Goal: Task Accomplishment & Management: Complete application form

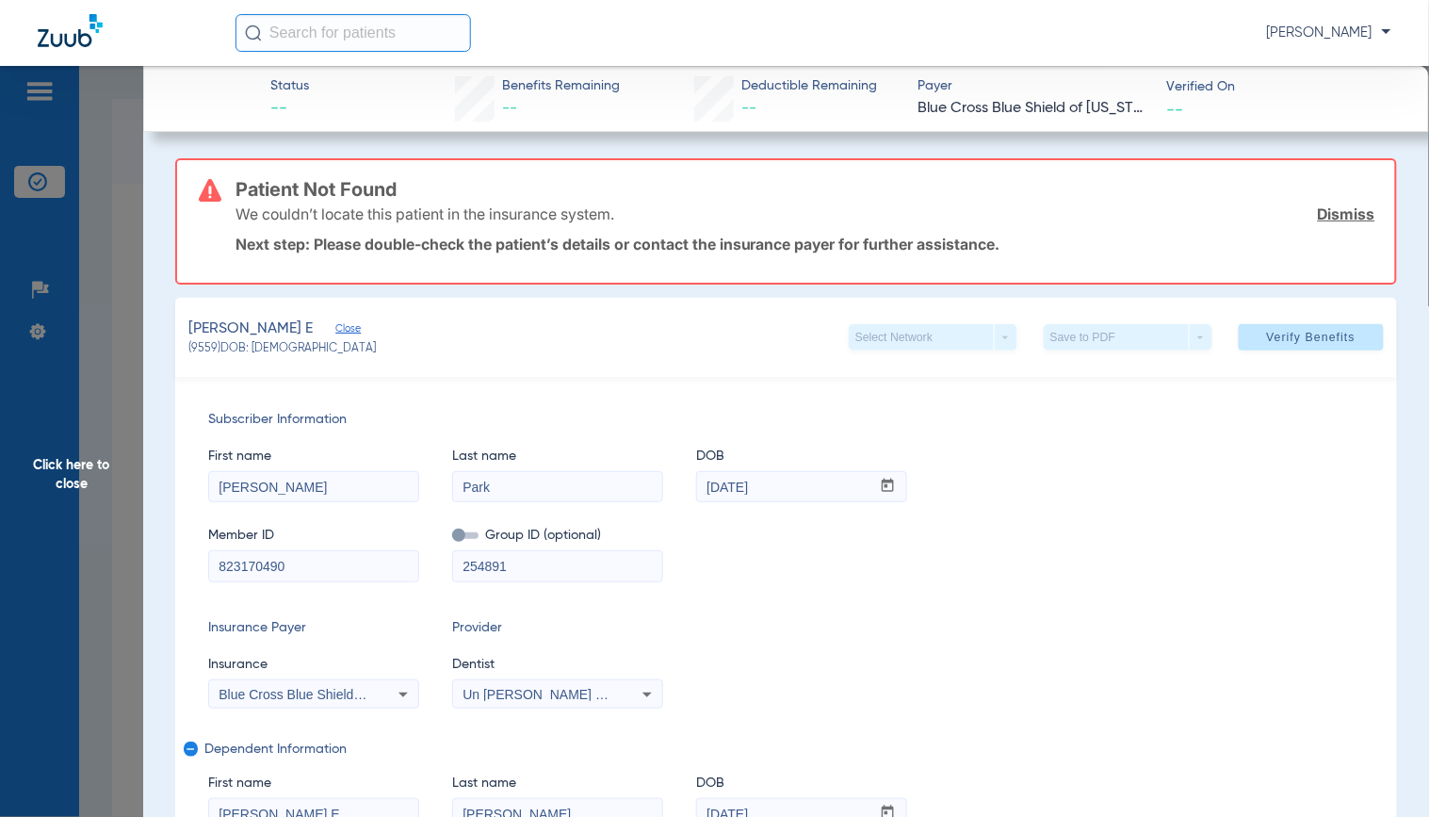
scroll to position [347, 0]
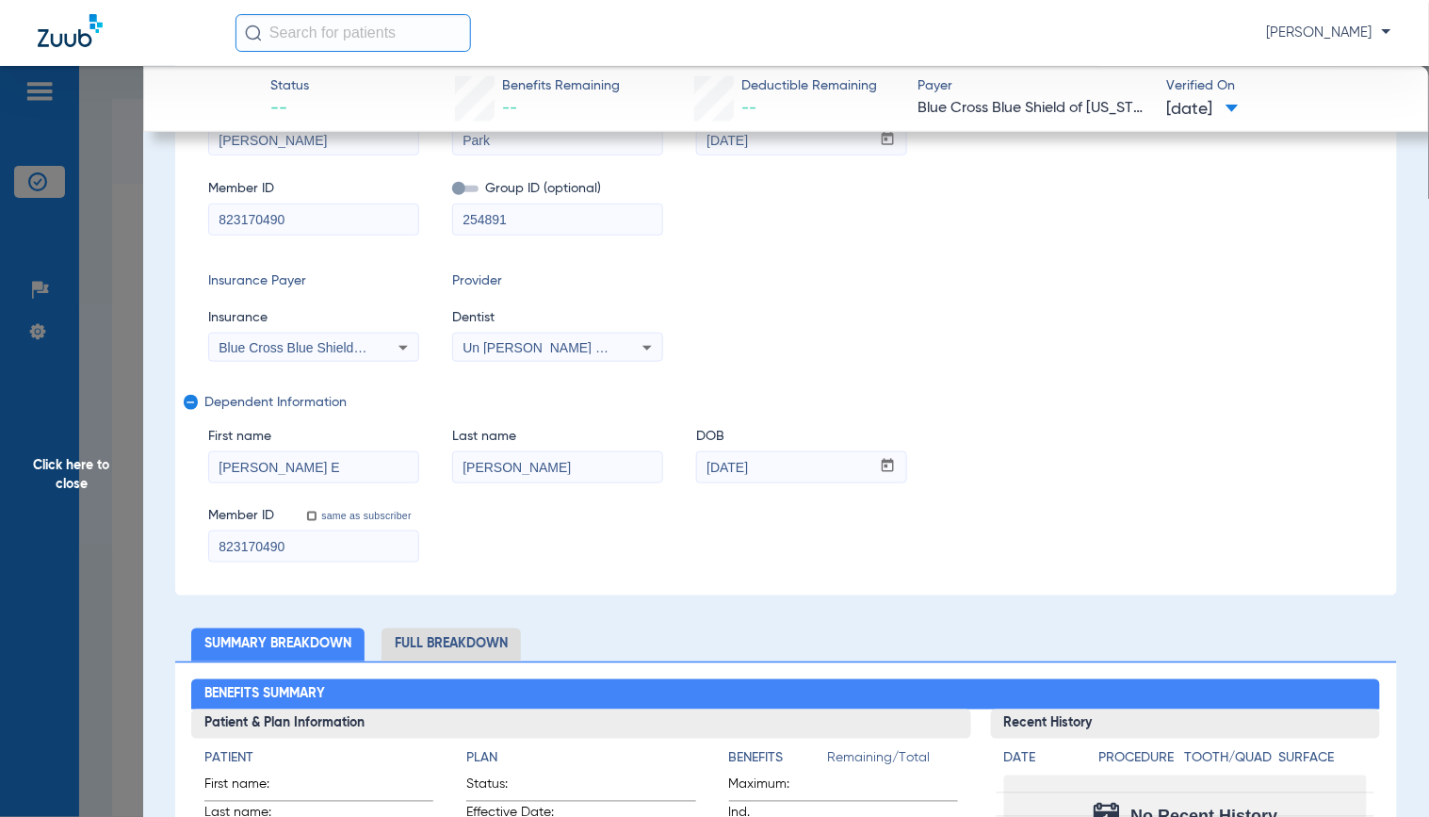
click at [1145, 391] on div "Subscriber Information First name [PERSON_NAME] name Park DOB mm / dd / yyyy [D…" at bounding box center [786, 312] width 1222 height 565
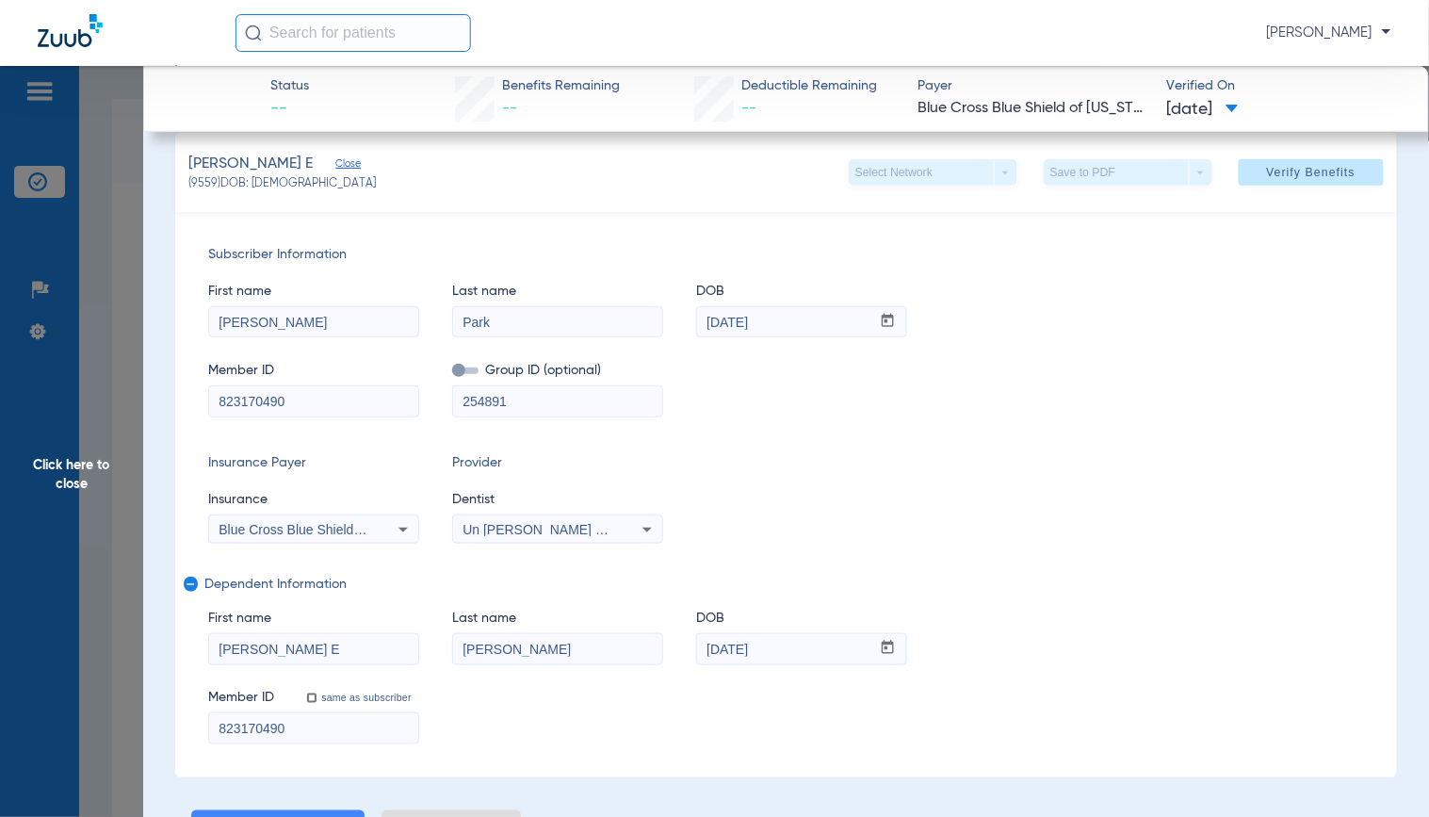
scroll to position [209, 0]
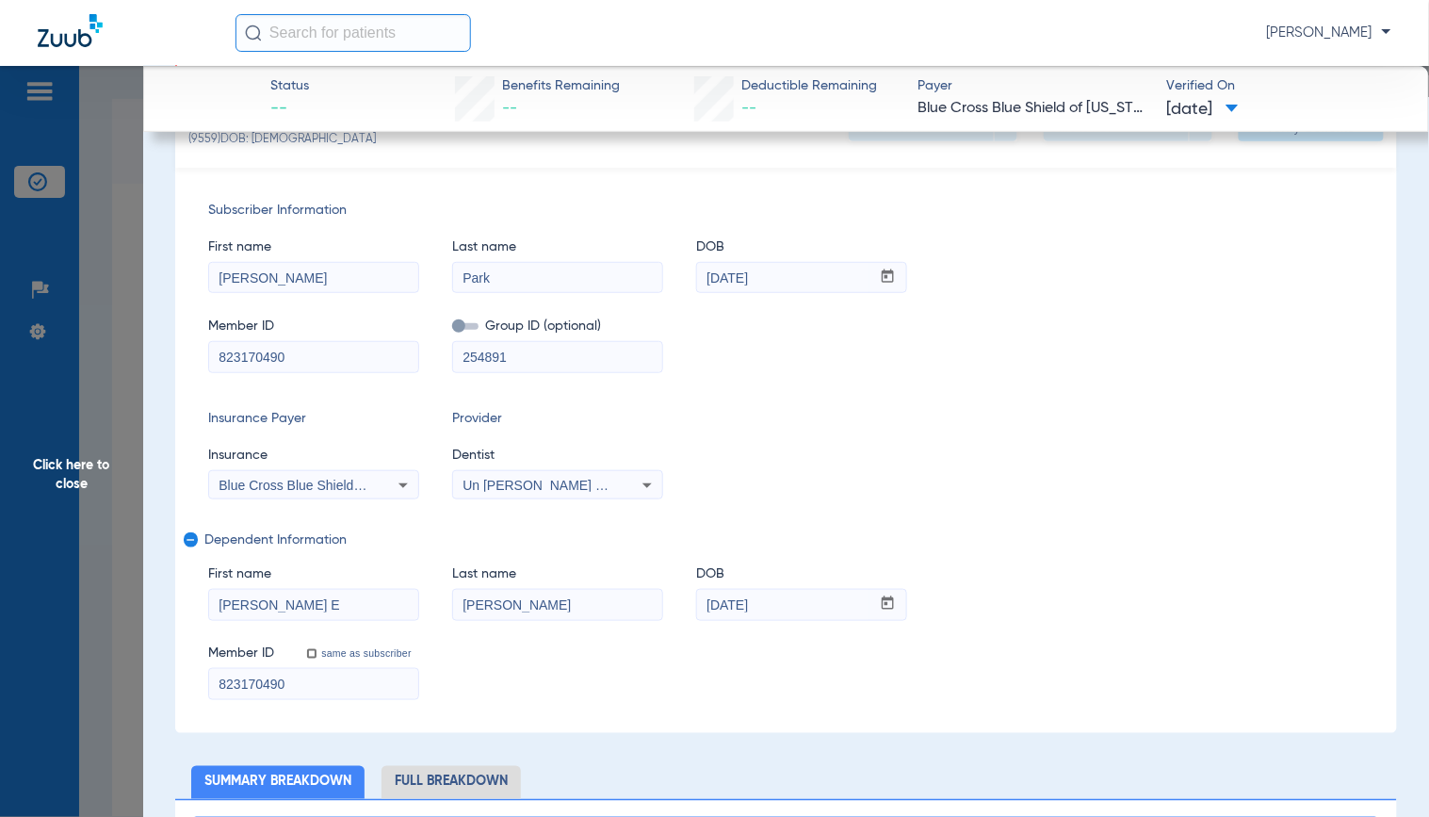
drag, startPoint x: 265, startPoint y: 597, endPoint x: 686, endPoint y: 575, distance: 421.6
click at [670, 577] on div "First name [PERSON_NAME] E Last name [PERSON_NAME] mm / dd / yyyy [DATE]" at bounding box center [786, 583] width 1156 height 73
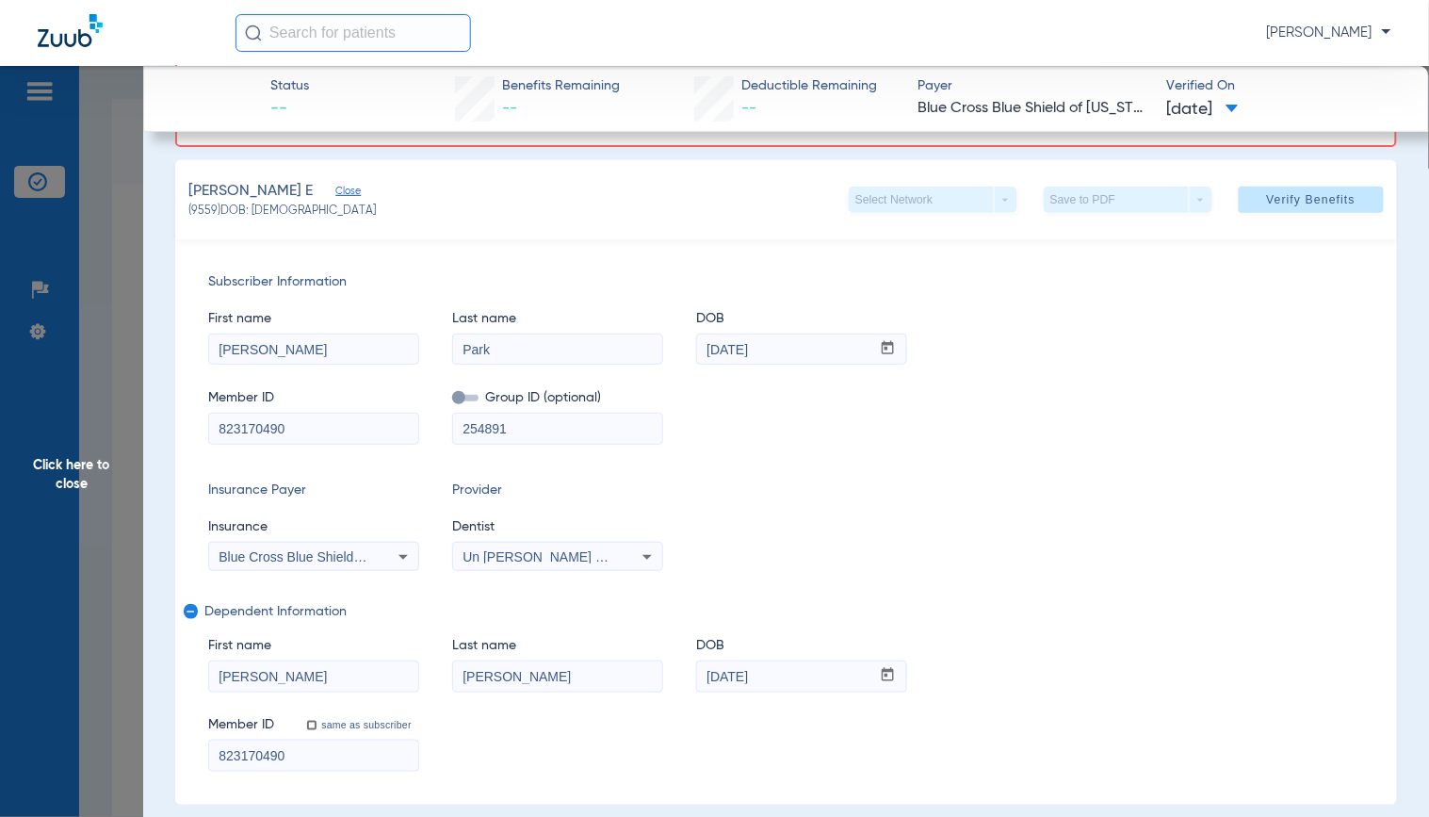
scroll to position [105, 0]
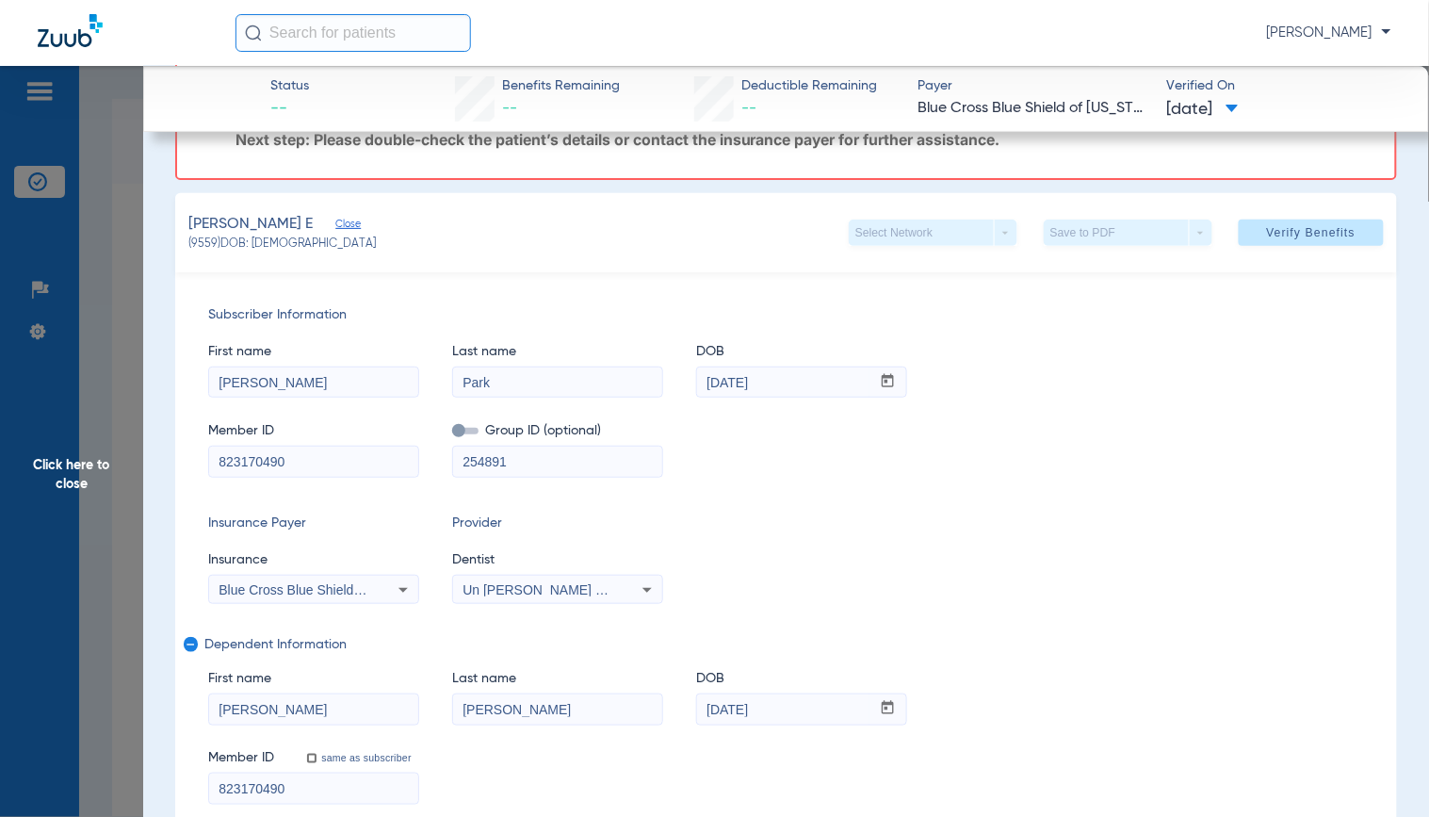
type input "[PERSON_NAME]"
click at [1320, 204] on div "[PERSON_NAME] E Close (9559) DOB: [DEMOGRAPHIC_DATA] Select Network arrow_drop_…" at bounding box center [786, 232] width 1222 height 79
click at [1317, 230] on span "Verify Benefits" at bounding box center [1311, 232] width 89 height 15
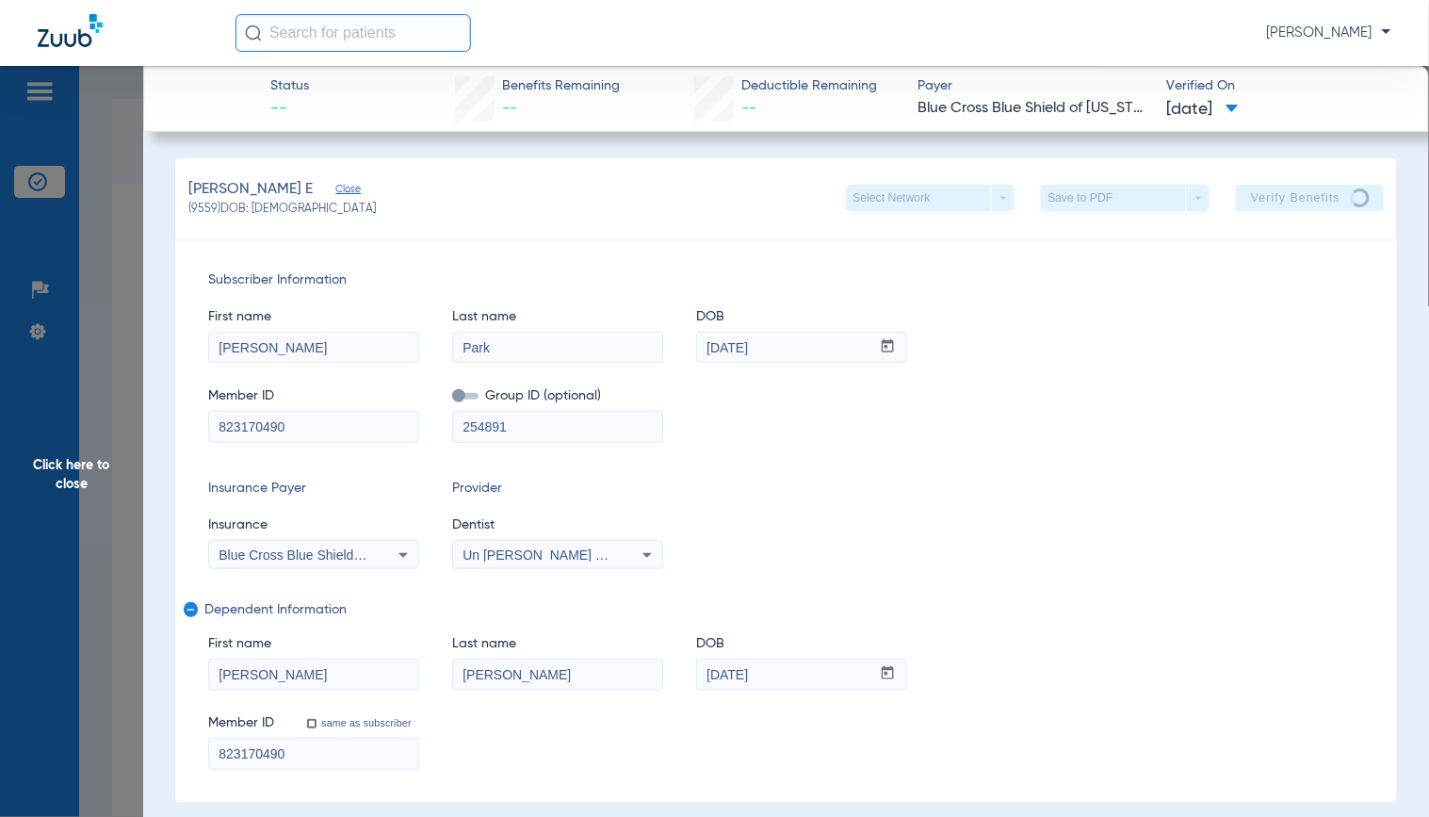
drag, startPoint x: 1190, startPoint y: 437, endPoint x: 1194, endPoint y: 449, distance: 13.1
click at [1190, 437] on div "Subscriber Information First name [PERSON_NAME] name Park DOB mm / dd / yyyy [D…" at bounding box center [786, 519] width 1222 height 565
click at [1256, 533] on div "Insurance Payer Insurance Blue Cross Blue Shield Of [US_STATE] Provider Dentist…" at bounding box center [786, 523] width 1156 height 90
click at [666, 589] on div "Subscriber Information First name [PERSON_NAME] name Park DOB mm / dd / yyyy [D…" at bounding box center [786, 519] width 1222 height 565
click at [876, 608] on span "Dependent Information" at bounding box center [782, 609] width 1156 height 15
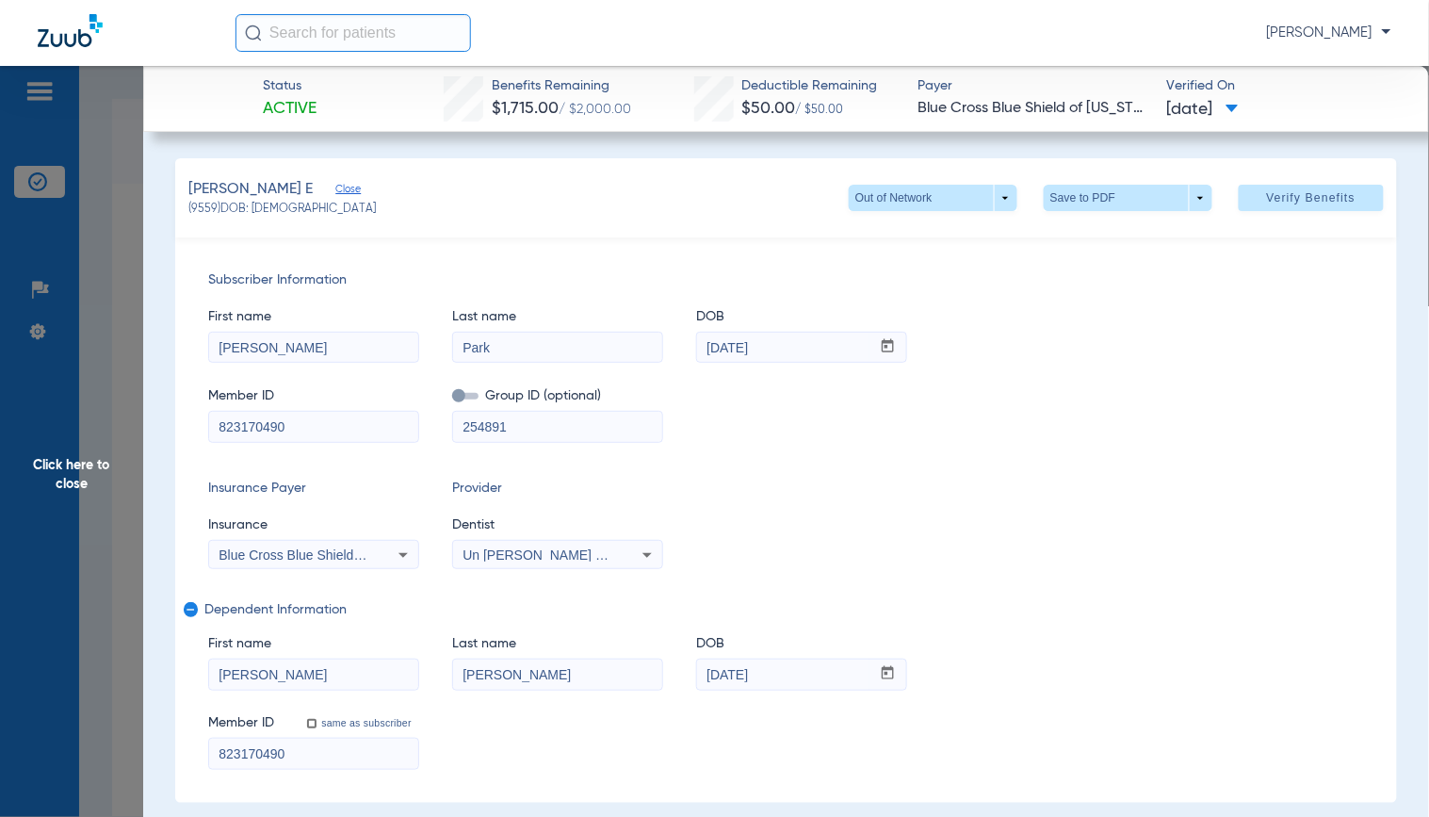
click at [1142, 478] on div "Insurance Payer Insurance Blue Cross Blue Shield Of [US_STATE] Provider Dentist…" at bounding box center [786, 523] width 1156 height 90
drag, startPoint x: 111, startPoint y: 335, endPoint x: 115, endPoint y: 324, distance: 11.9
click at [113, 333] on span "Click here to close" at bounding box center [71, 474] width 143 height 817
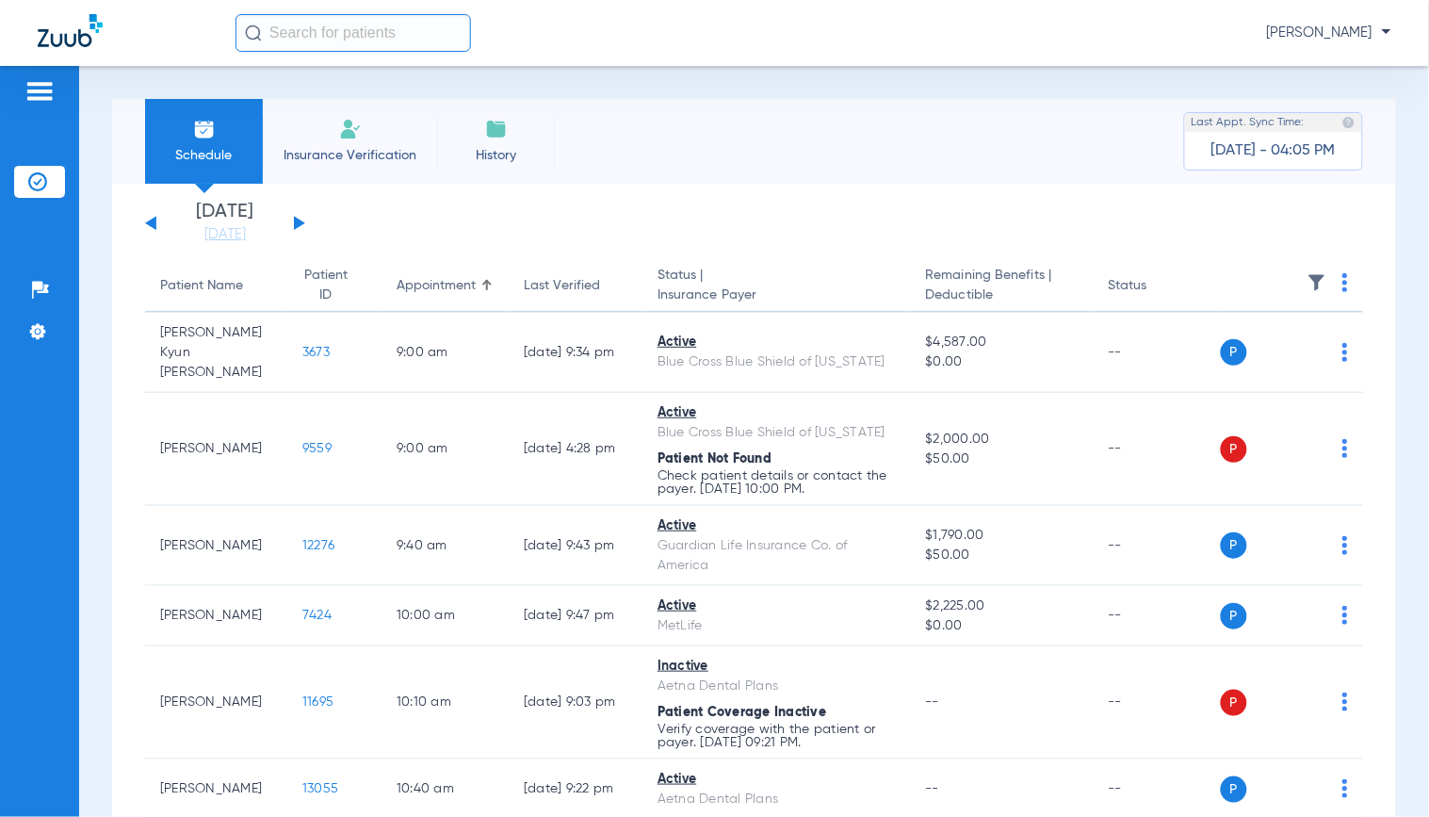
click at [917, 154] on div "Schedule Insurance Verification History Last Appt. Sync Time: [DATE] - 04:05 PM" at bounding box center [754, 141] width 1284 height 85
click at [1010, 136] on div "Schedule Insurance Verification History Last Appt. Sync Time: [DATE] - 04:05 PM" at bounding box center [754, 141] width 1284 height 85
click at [810, 105] on div "Schedule Insurance Verification History Last Appt. Sync Time: [DATE] - 04:05 PM" at bounding box center [754, 141] width 1284 height 85
click at [883, 138] on div "Schedule Insurance Verification History Last Appt. Sync Time: [DATE] - 04:05 PM" at bounding box center [754, 141] width 1284 height 85
click at [258, 227] on link "[DATE]" at bounding box center [225, 234] width 113 height 19
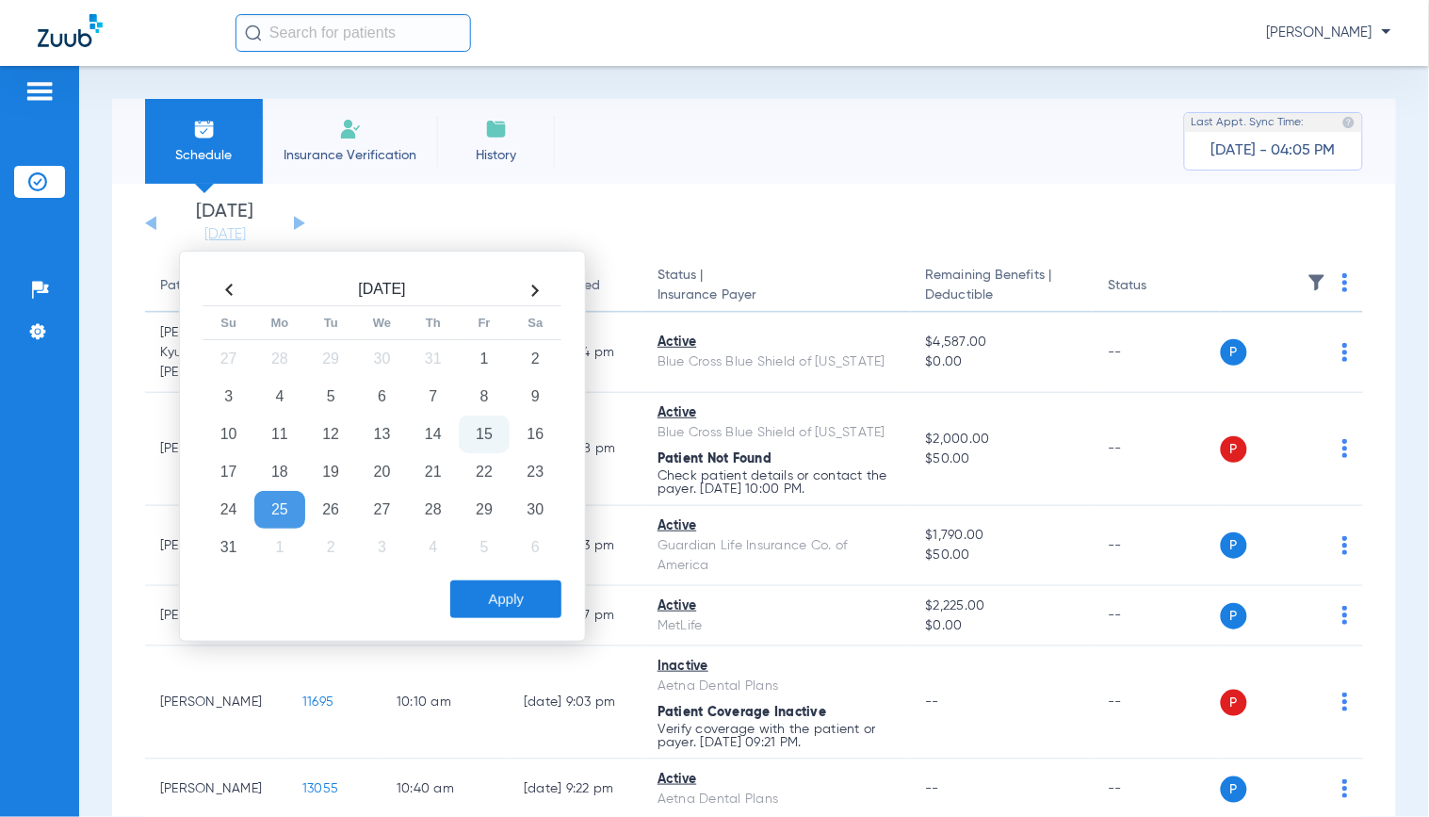
drag, startPoint x: 286, startPoint y: 478, endPoint x: 305, endPoint y: 494, distance: 24.7
click at [285, 477] on td "18" at bounding box center [279, 472] width 51 height 38
click at [481, 578] on div "Apply" at bounding box center [380, 594] width 363 height 47
click at [482, 586] on button "Apply" at bounding box center [505, 599] width 111 height 38
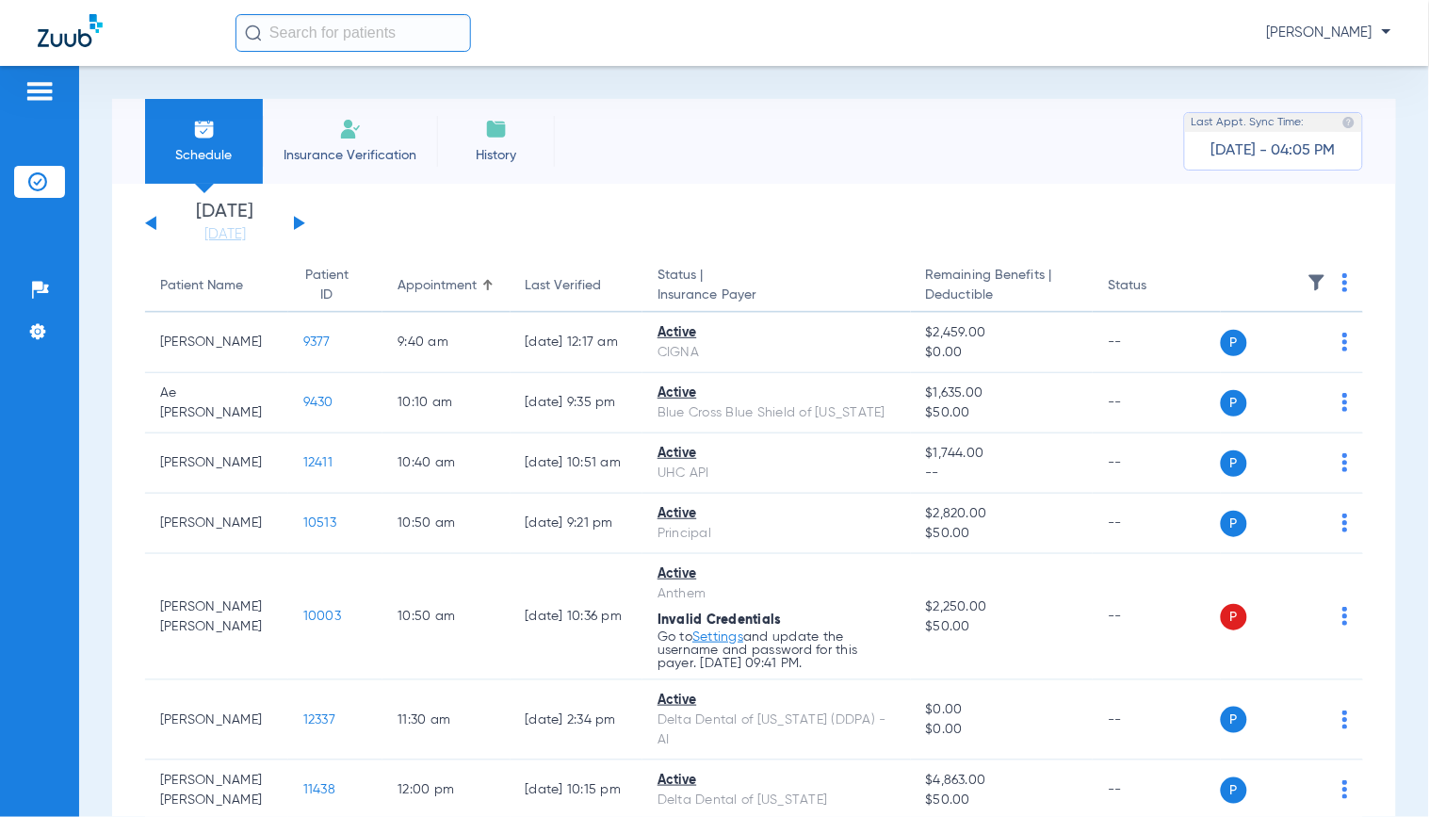
click at [297, 220] on button at bounding box center [299, 223] width 11 height 14
